Goal: Ask a question

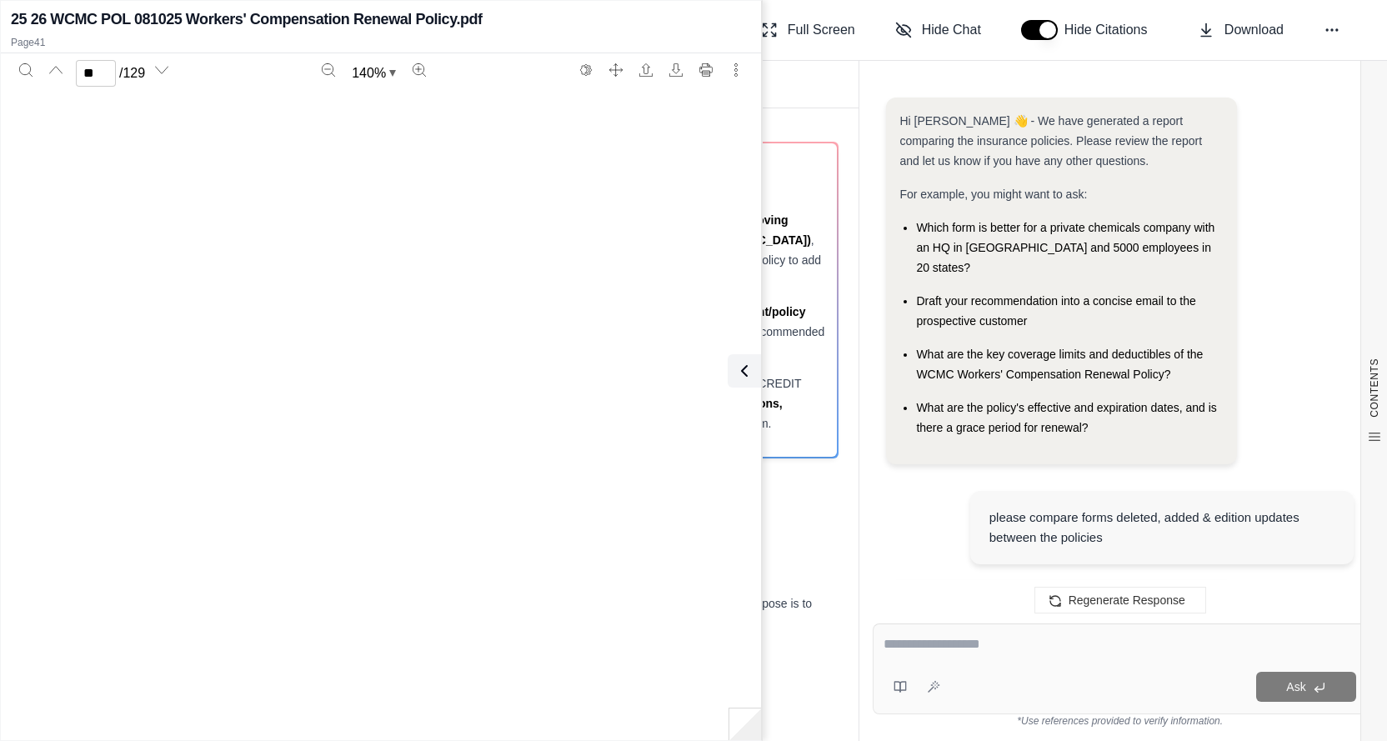
scroll to position [42251, 0]
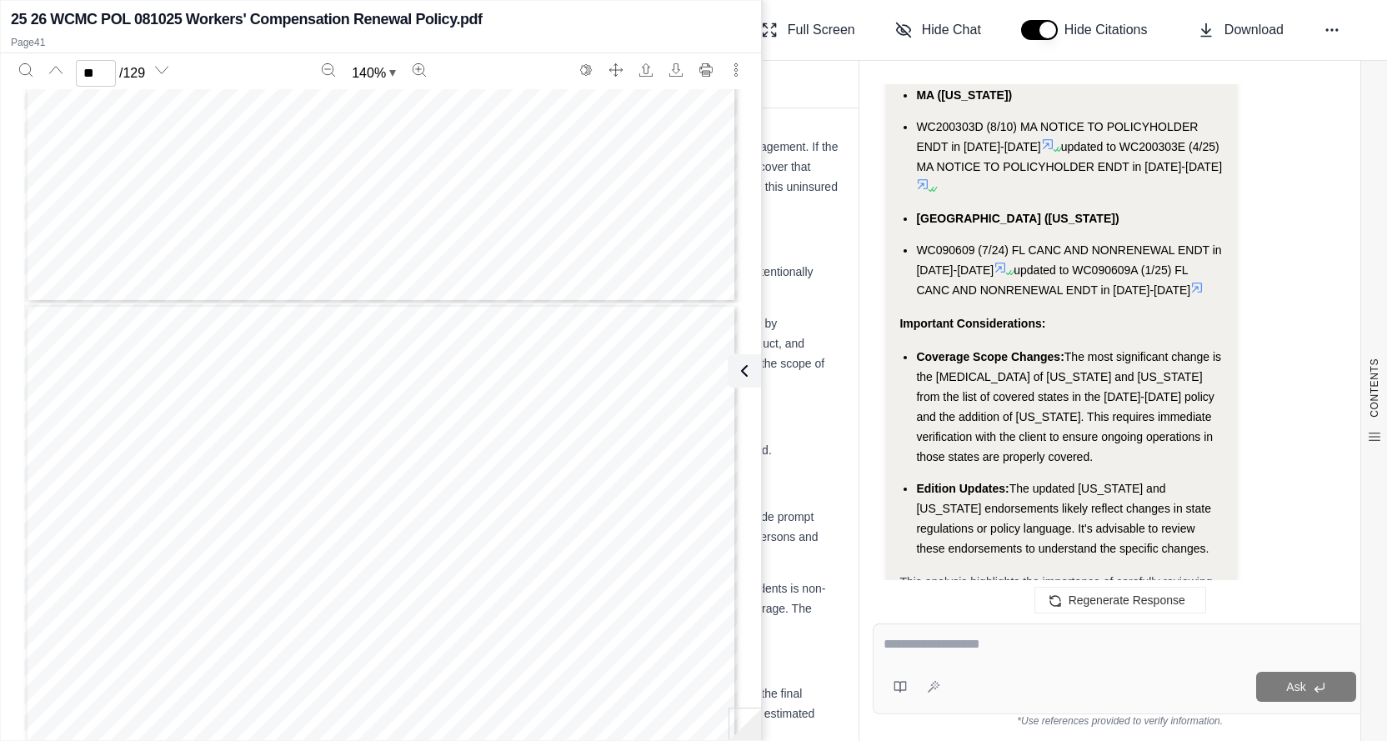
click at [947, 653] on textarea at bounding box center [1119, 644] width 473 height 20
type textarea "**********"
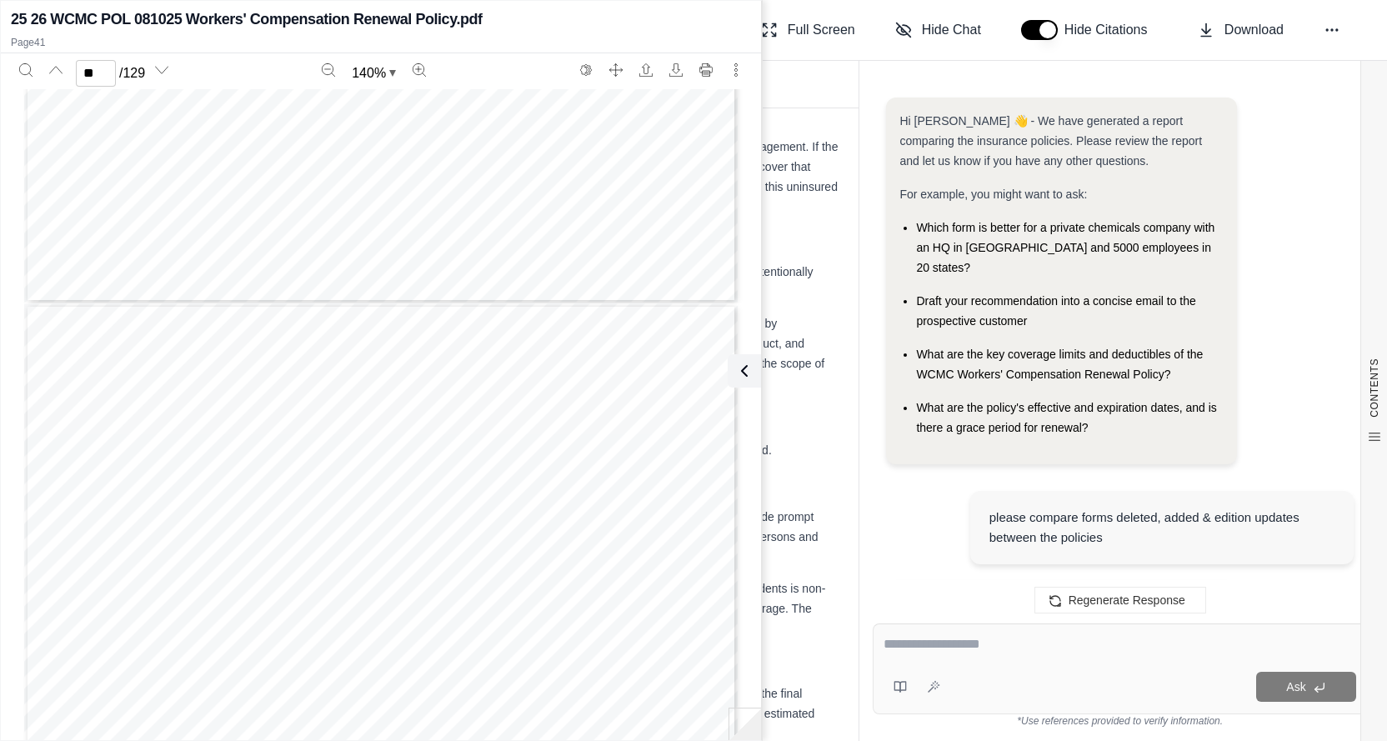
scroll to position [3971, 0]
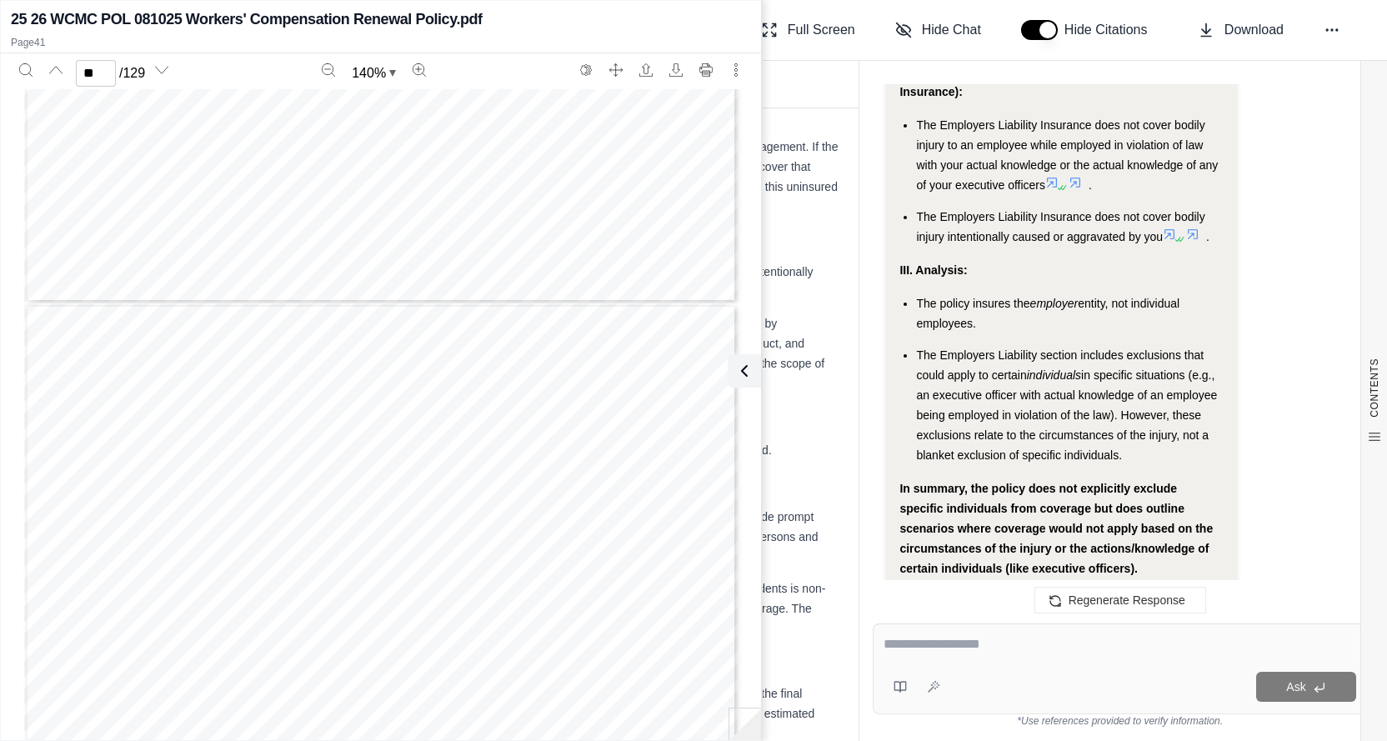
click at [995, 668] on div "Ask" at bounding box center [1120, 668] width 494 height 91
type textarea "**********"
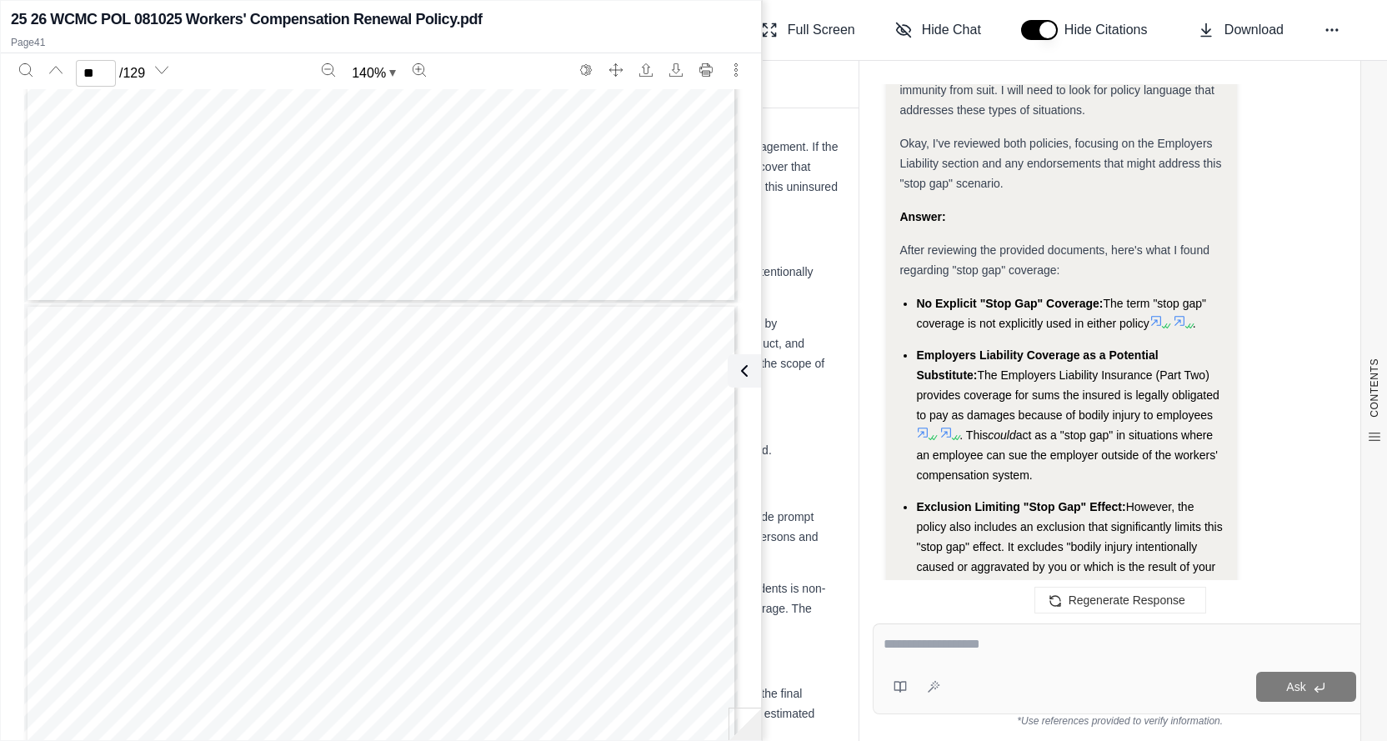
scroll to position [4729, 0]
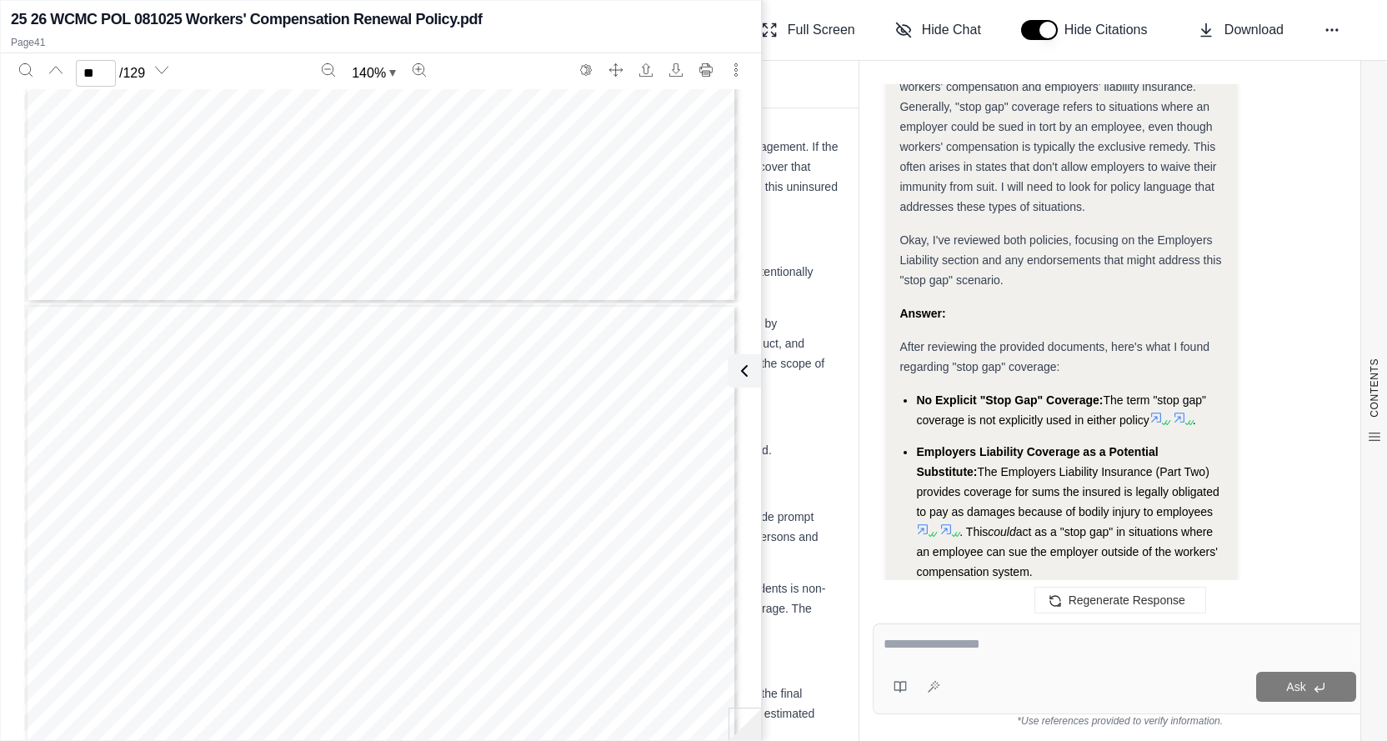
click at [956, 656] on div at bounding box center [1119, 647] width 473 height 26
click at [952, 658] on div at bounding box center [1119, 647] width 473 height 26
click at [912, 648] on textarea at bounding box center [1119, 644] width 473 height 20
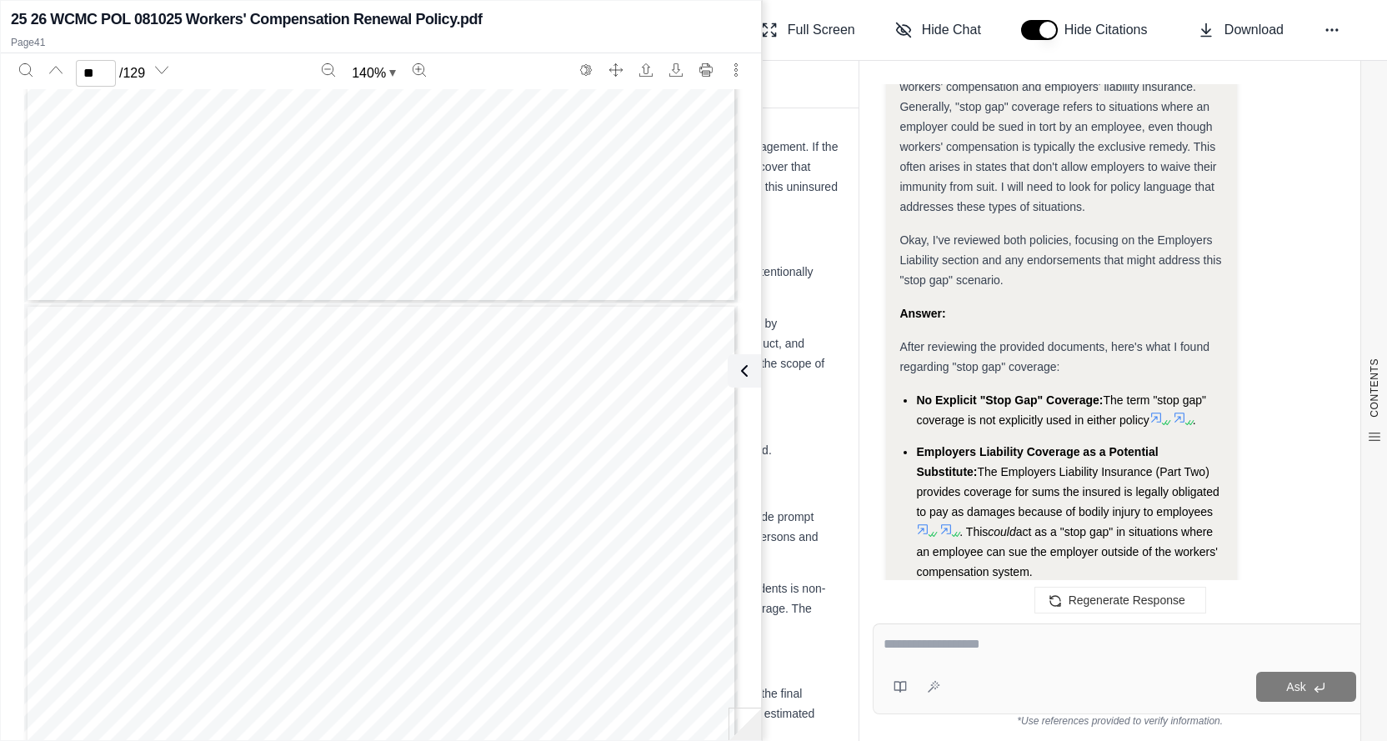
drag, startPoint x: 912, startPoint y: 648, endPoint x: 1000, endPoint y: 657, distance: 88.8
click at [913, 648] on textarea at bounding box center [1119, 644] width 473 height 20
click at [1003, 657] on div at bounding box center [1119, 647] width 473 height 26
click at [922, 646] on textarea at bounding box center [1119, 644] width 473 height 20
type textarea "**********"
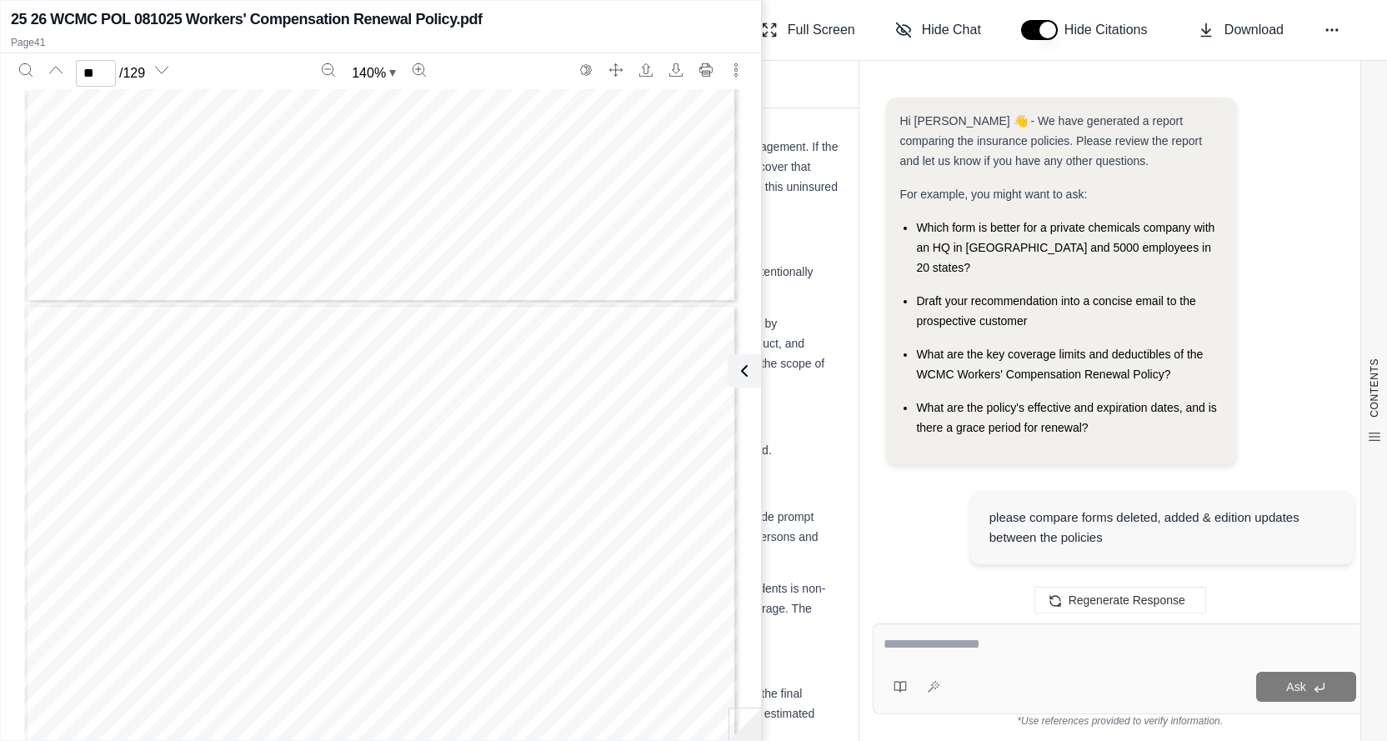
scroll to position [6064, 0]
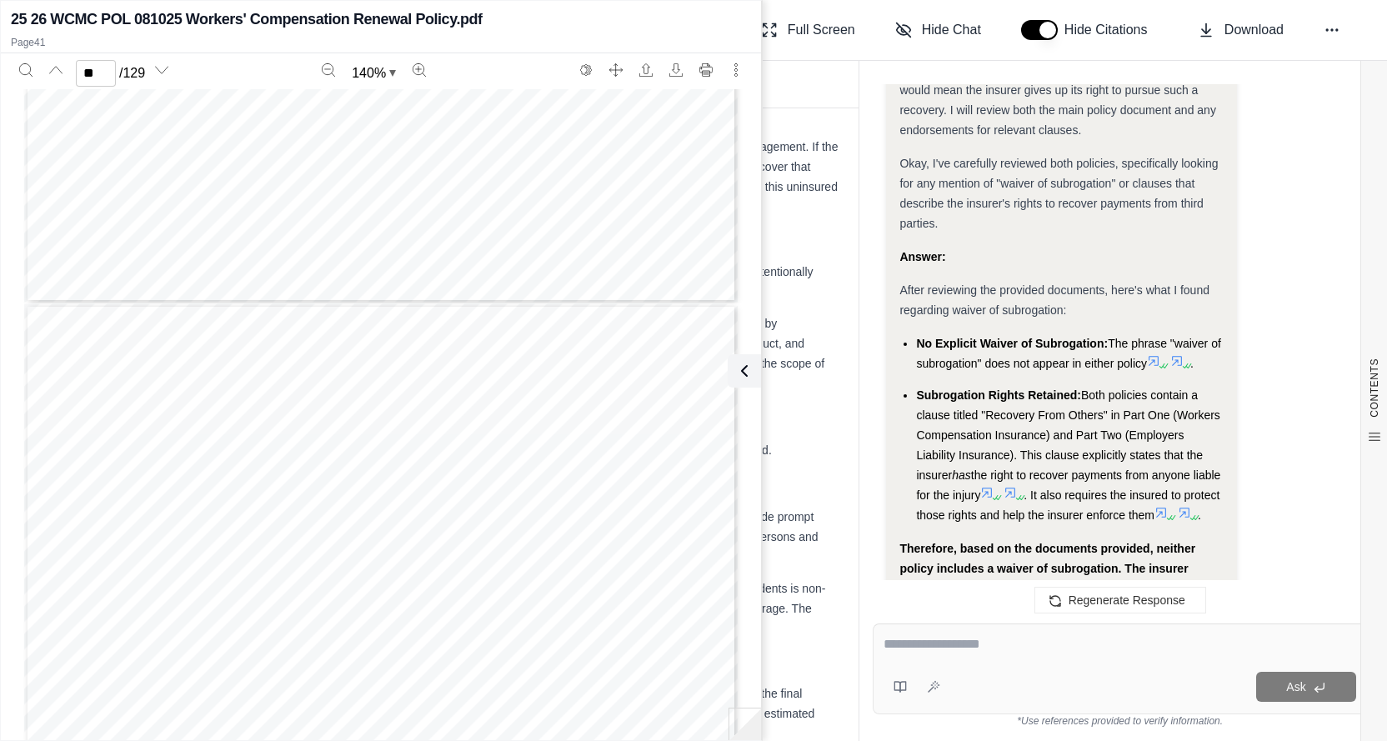
click at [997, 655] on div at bounding box center [1119, 647] width 473 height 26
click at [995, 655] on div at bounding box center [1119, 647] width 473 height 26
click at [994, 653] on textarea at bounding box center [1119, 644] width 473 height 20
click at [992, 653] on textarea at bounding box center [1119, 644] width 473 height 20
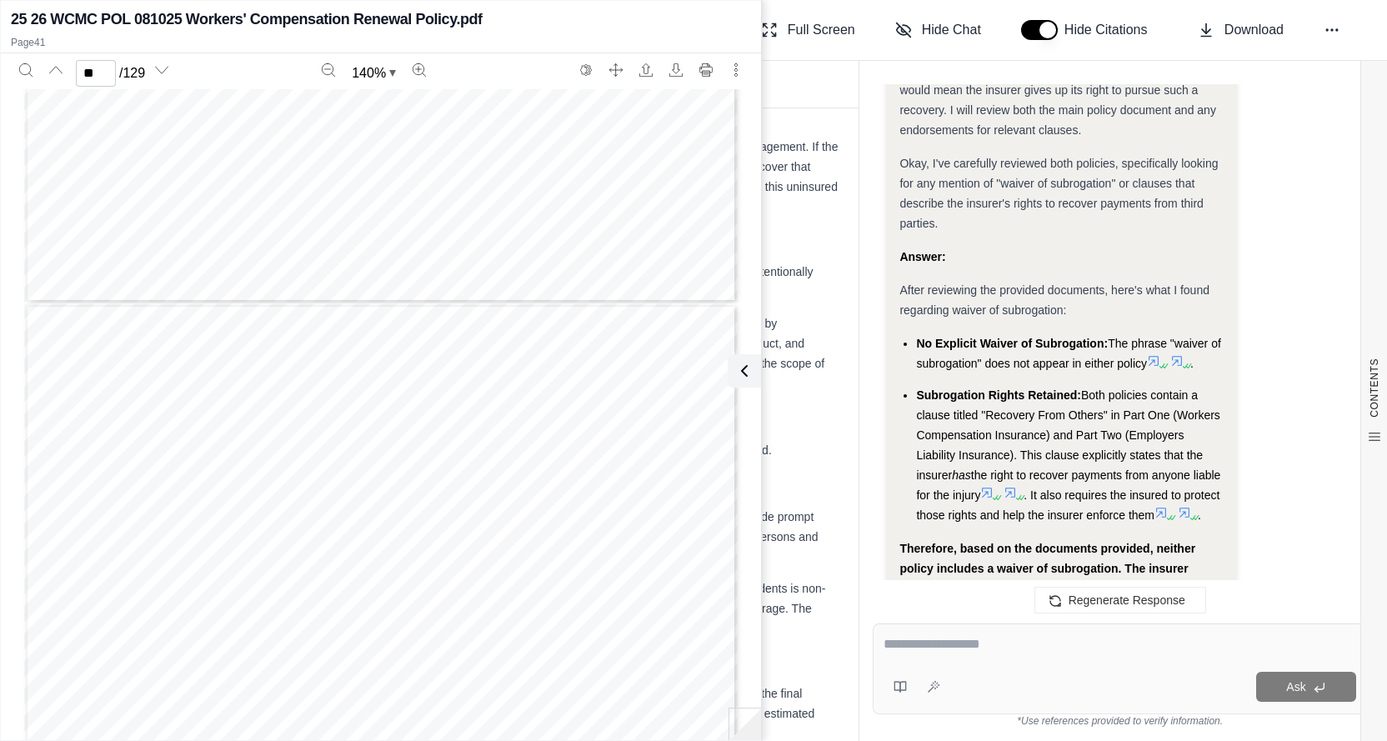
click at [931, 643] on textarea at bounding box center [1119, 644] width 473 height 20
type textarea "**********"
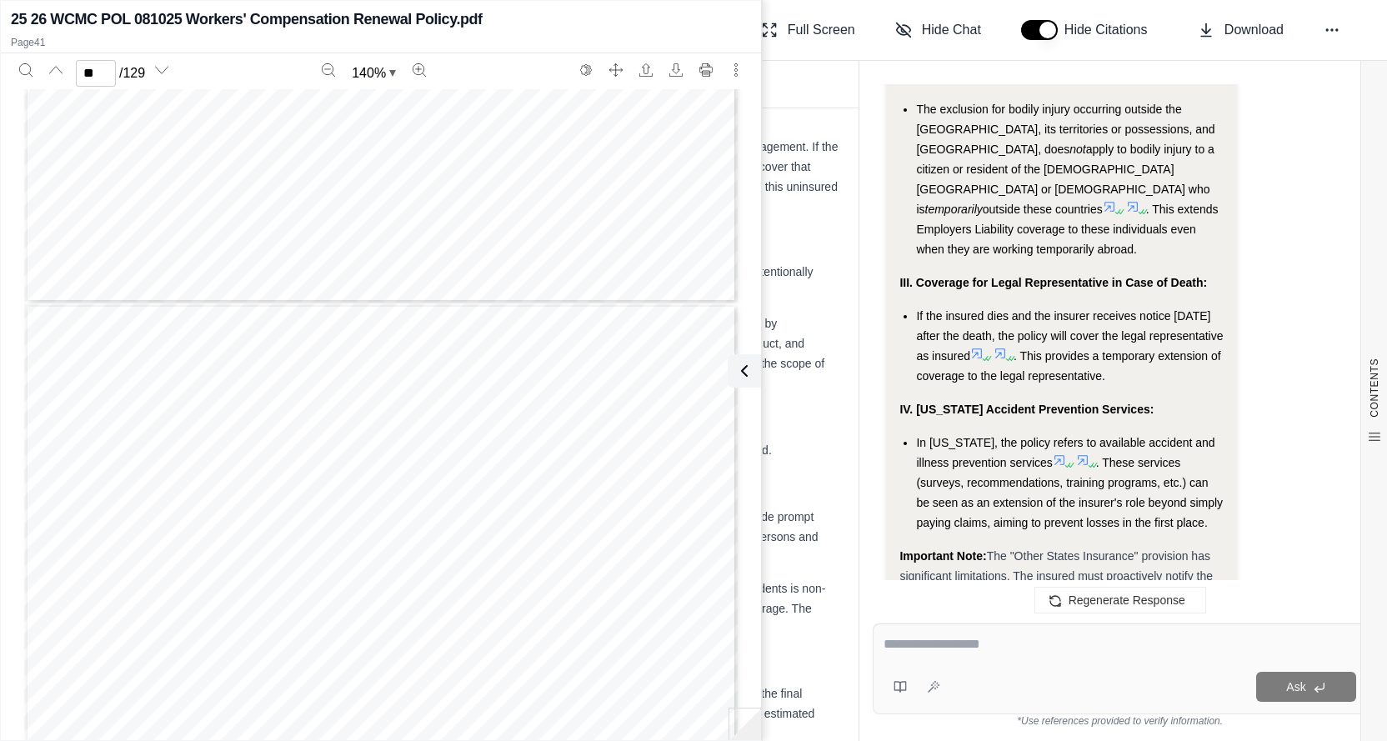
scroll to position [7569, 0]
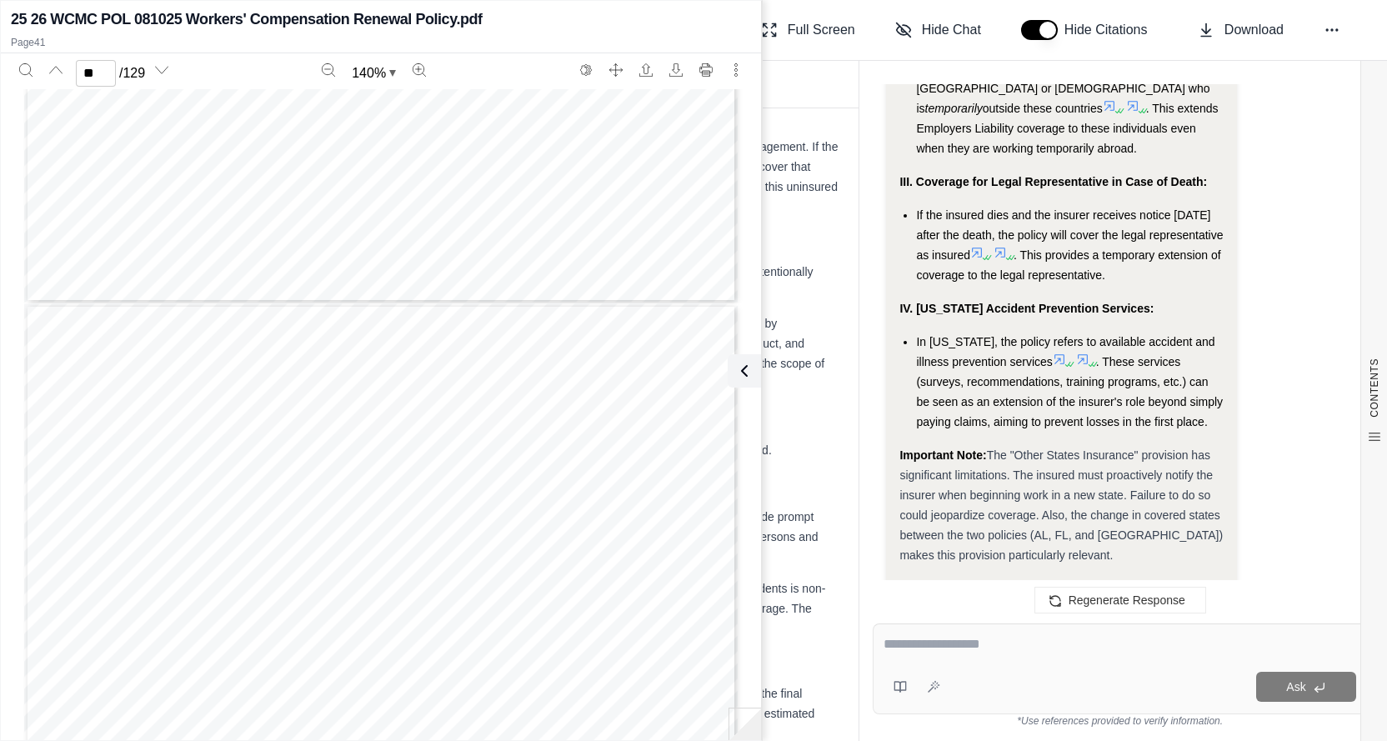
click at [982, 663] on div "Ask" at bounding box center [1120, 668] width 494 height 91
type textarea "**********"
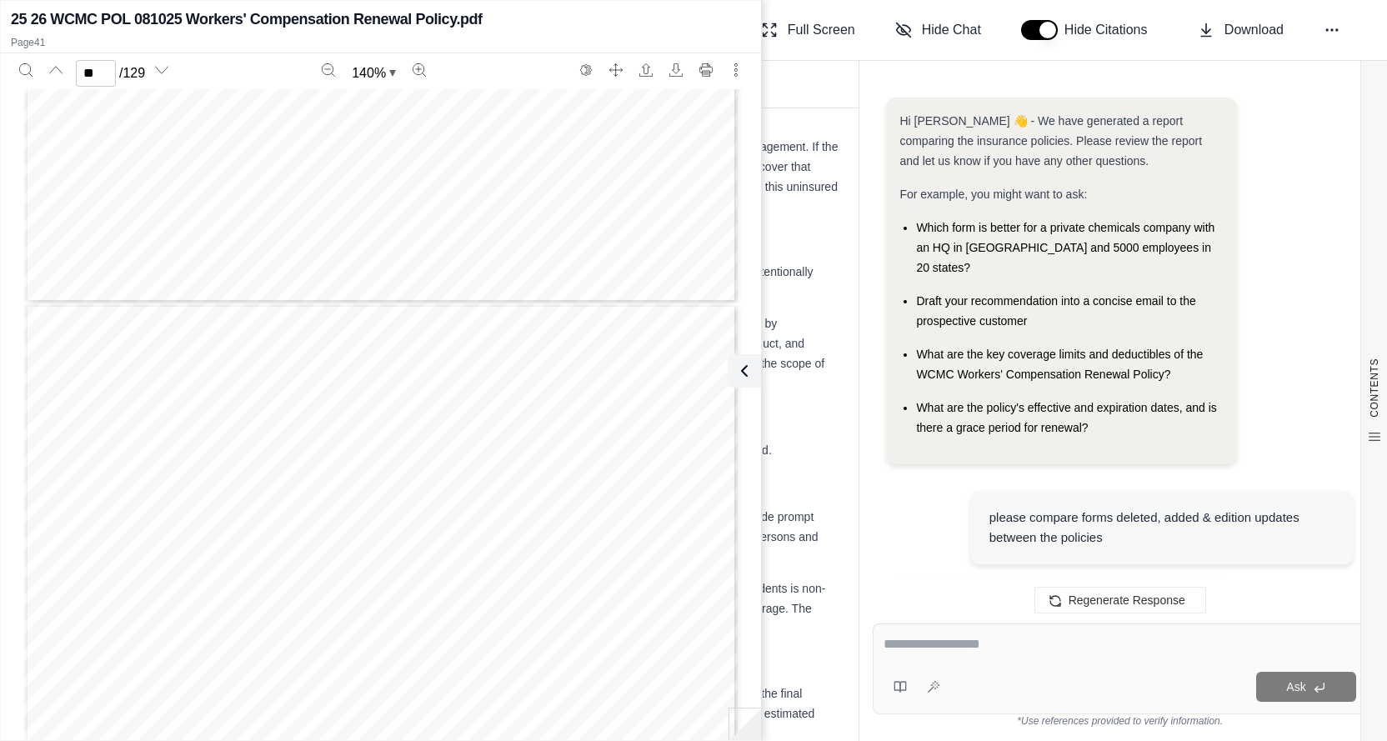
scroll to position [8273, 0]
